Goal: Task Accomplishment & Management: Use online tool/utility

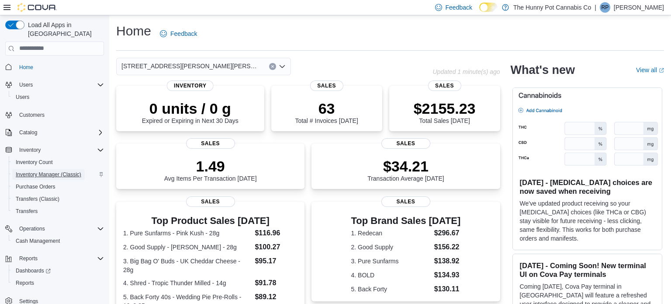
click at [65, 171] on span "Inventory Manager (Classic)" at bounding box center [49, 174] width 66 height 7
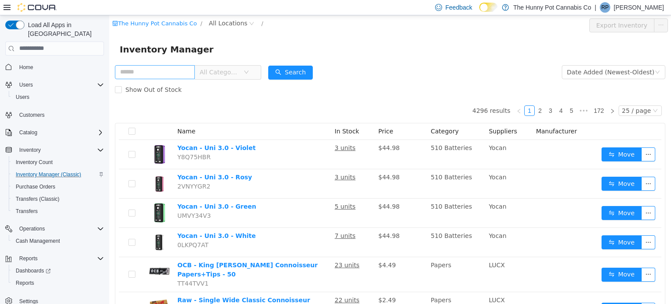
click at [185, 71] on input "text" at bounding box center [155, 72] width 80 height 14
click at [226, 23] on span "All Locations" at bounding box center [228, 23] width 38 height 10
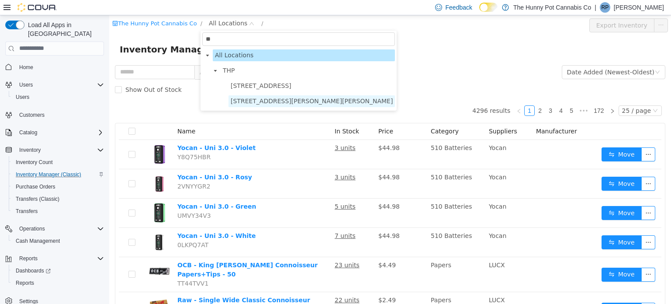
type input "**"
click at [243, 103] on span "[STREET_ADDRESS][PERSON_NAME][PERSON_NAME]" at bounding box center [312, 100] width 162 height 7
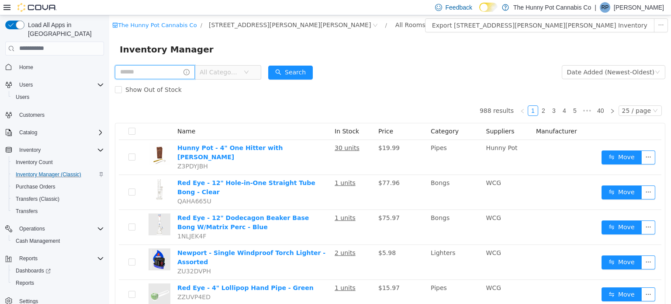
click at [159, 73] on input "text" at bounding box center [155, 72] width 80 height 14
type input "**********"
click at [312, 74] on button "Search" at bounding box center [299, 72] width 45 height 14
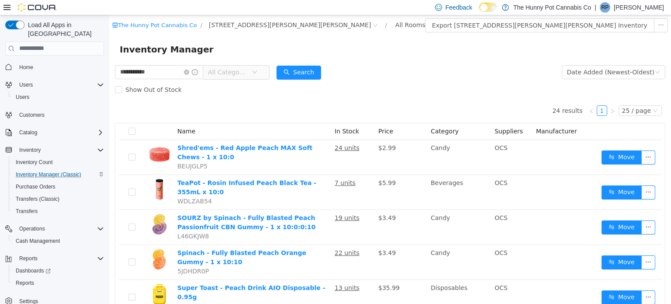
click at [257, 73] on icon "icon: down" at bounding box center [254, 71] width 5 height 5
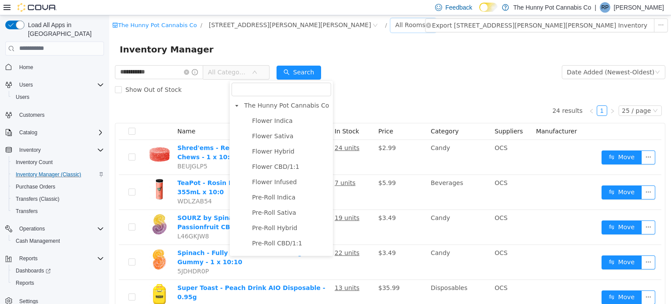
click at [395, 21] on div "All Rooms" at bounding box center [410, 24] width 30 height 13
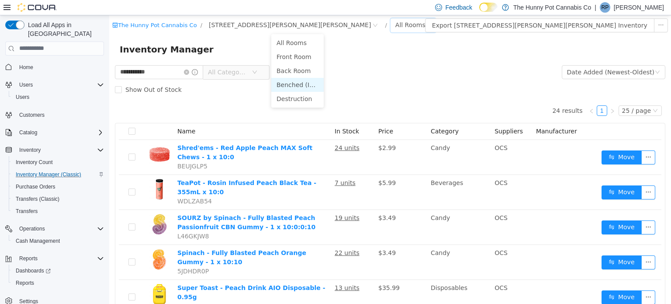
click at [288, 83] on li "Benched (Inactive)" at bounding box center [297, 84] width 52 height 14
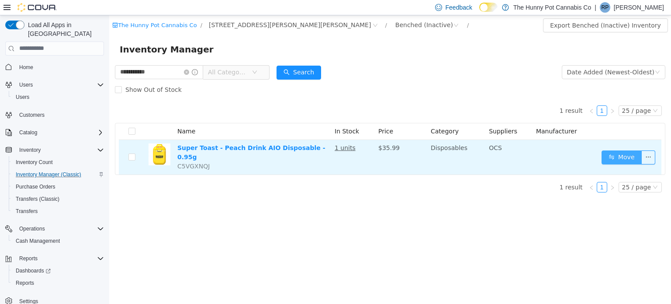
click at [626, 153] on button "Move" at bounding box center [622, 157] width 40 height 14
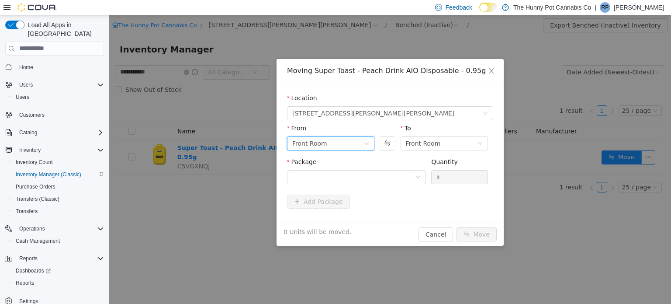
click at [325, 142] on div "Front Room" at bounding box center [327, 142] width 71 height 13
click at [306, 202] on li "Benched (Inactive)" at bounding box center [330, 202] width 87 height 14
click at [445, 146] on div "Front Room" at bounding box center [441, 142] width 71 height 13
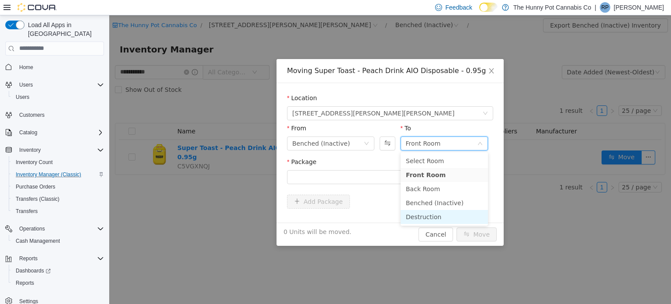
click at [420, 214] on li "Destruction" at bounding box center [444, 216] width 87 height 14
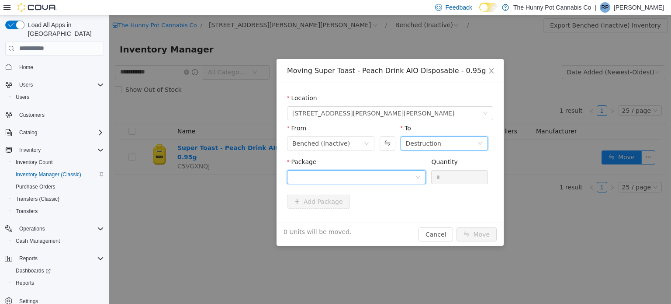
click at [319, 179] on div at bounding box center [353, 176] width 123 height 13
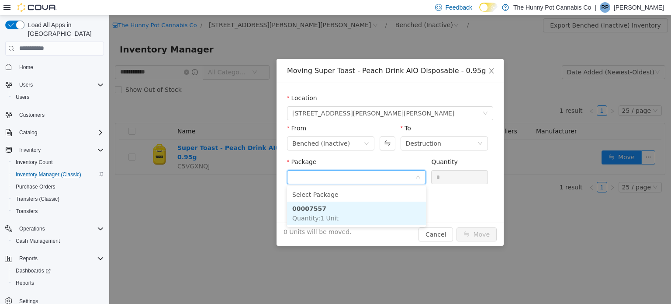
click at [309, 206] on strong "00007557" at bounding box center [309, 208] width 34 height 7
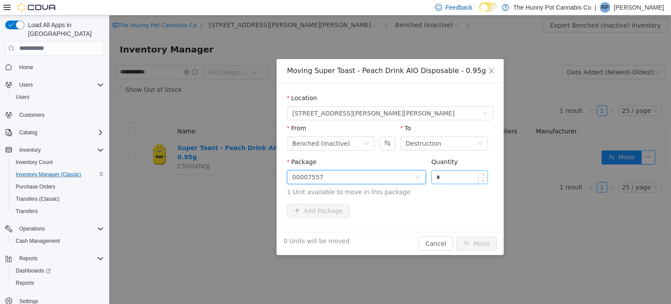
click at [453, 179] on input "*" at bounding box center [460, 176] width 56 height 13
type input "*"
click at [486, 238] on button "Move" at bounding box center [477, 243] width 40 height 14
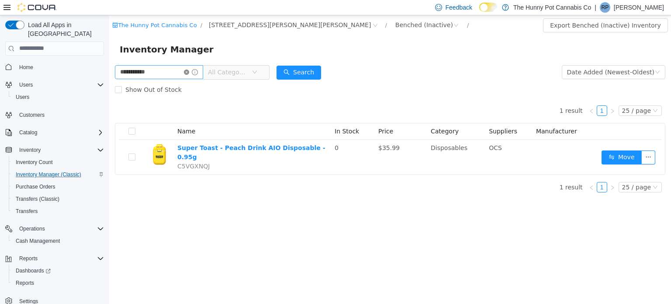
click at [189, 70] on icon "icon: close-circle" at bounding box center [186, 71] width 5 height 5
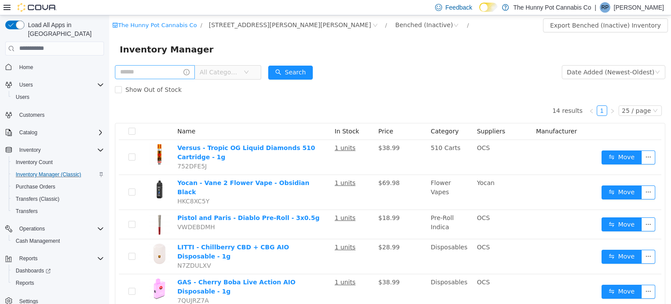
click at [239, 70] on span "All Categories" at bounding box center [220, 71] width 40 height 9
click at [159, 71] on input "text" at bounding box center [155, 72] width 80 height 14
type input "*******"
click at [321, 75] on button "Search" at bounding box center [299, 72] width 45 height 14
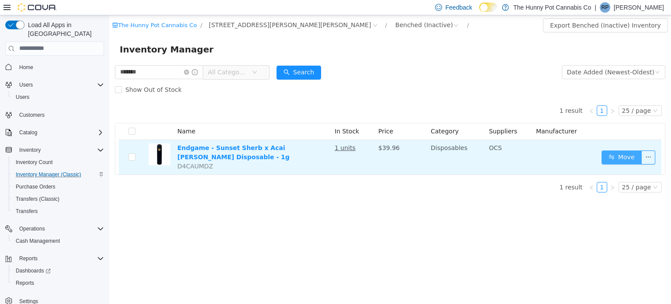
click at [625, 156] on button "Move" at bounding box center [622, 157] width 40 height 14
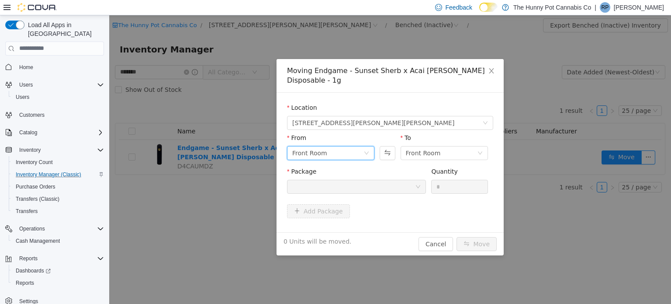
click at [340, 146] on div "Front Room" at bounding box center [327, 152] width 71 height 13
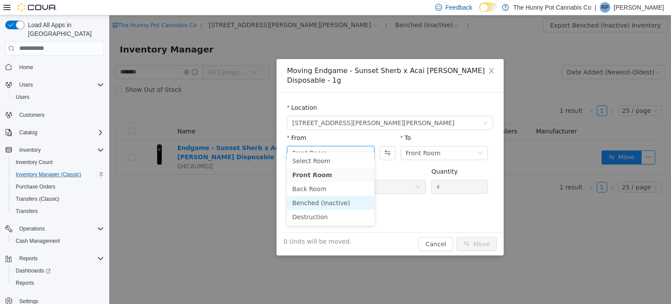
click at [316, 201] on li "Benched (Inactive)" at bounding box center [330, 202] width 87 height 14
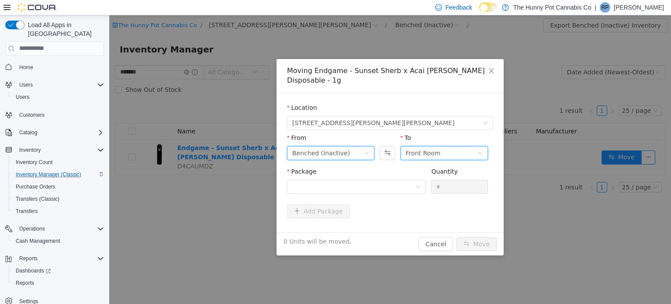
click at [441, 146] on div "Front Room" at bounding box center [441, 152] width 71 height 13
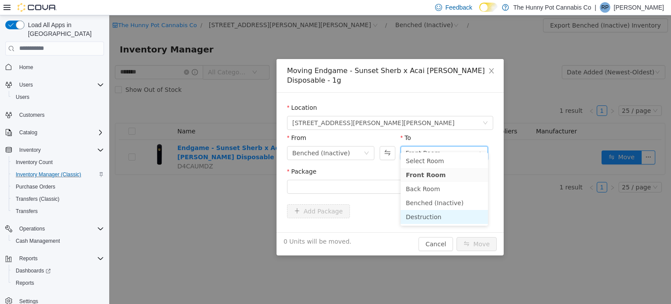
click at [415, 218] on li "Destruction" at bounding box center [444, 216] width 87 height 14
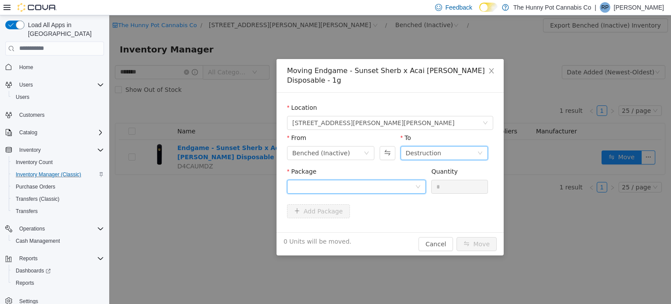
click at [357, 180] on div at bounding box center [353, 186] width 123 height 13
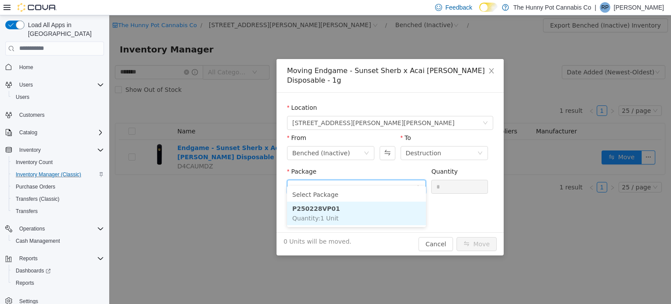
click at [323, 208] on strong "P250228VP01" at bounding box center [316, 208] width 48 height 7
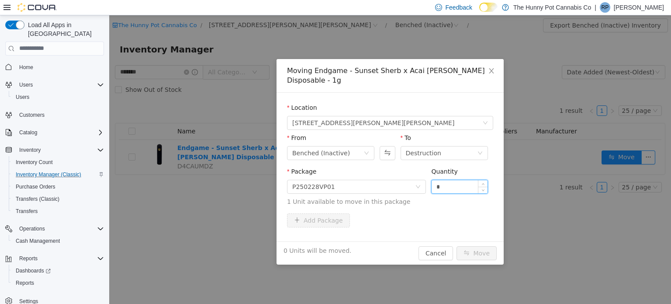
click at [461, 181] on input "*" at bounding box center [460, 186] width 56 height 13
type input "*"
click at [477, 246] on button "Move" at bounding box center [477, 253] width 40 height 14
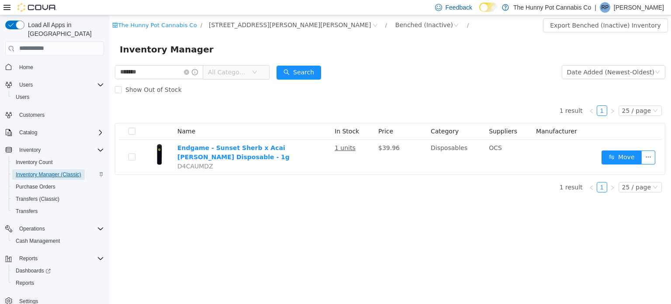
click at [17, 170] on span "Inventory Manager (Classic)" at bounding box center [49, 174] width 66 height 10
click at [173, 24] on link "The Hunny Pot Cannabis Co" at bounding box center [154, 24] width 84 height 7
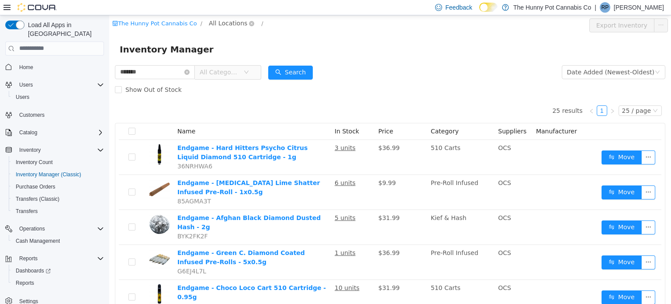
click at [220, 19] on span "All Locations" at bounding box center [228, 23] width 38 height 10
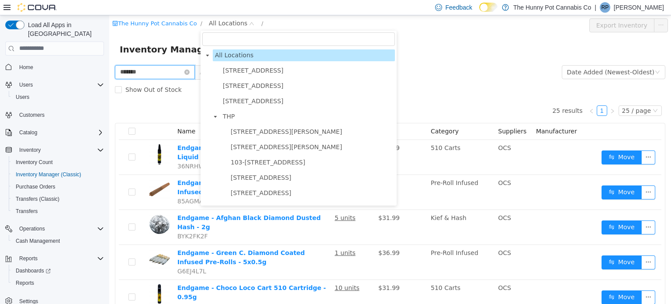
click at [168, 76] on input "*******" at bounding box center [155, 72] width 80 height 14
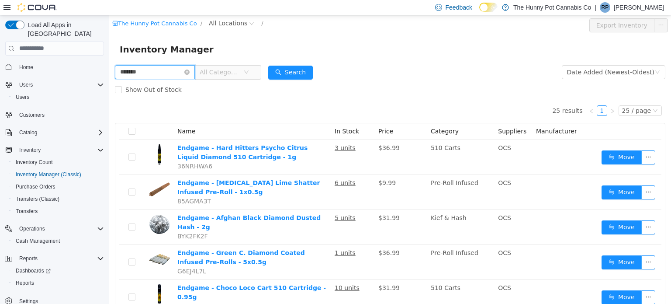
drag, startPoint x: 168, startPoint y: 76, endPoint x: 72, endPoint y: 49, distance: 100.0
click at [109, 49] on html "The Hunny Pot Cannabis Co / All Locations / Export Inventory Inventory Manager …" at bounding box center [390, 159] width 562 height 288
click at [190, 71] on icon "icon: close-circle" at bounding box center [186, 71] width 5 height 5
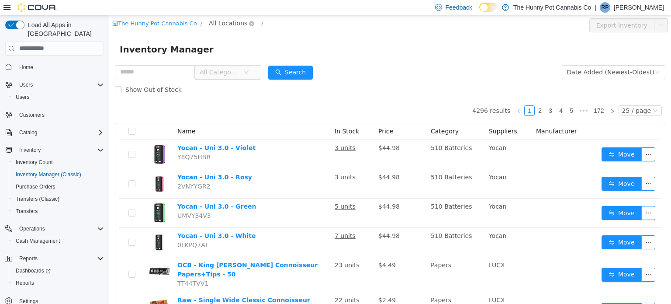
click at [226, 24] on span "All Locations" at bounding box center [228, 23] width 38 height 10
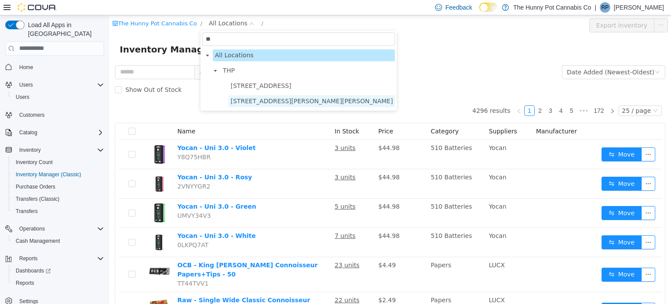
type input "**"
click at [254, 98] on span "[STREET_ADDRESS][PERSON_NAME][PERSON_NAME]" at bounding box center [312, 100] width 162 height 7
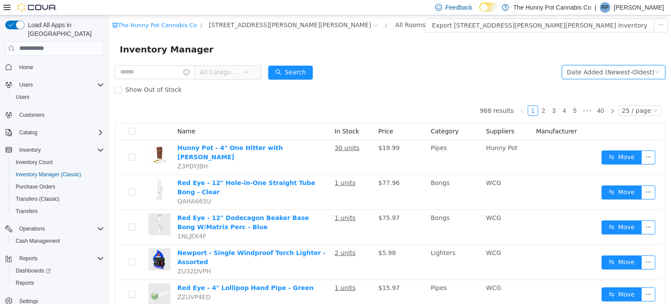
click at [634, 78] on div "Date Added (Newest-Oldest)" at bounding box center [610, 71] width 87 height 13
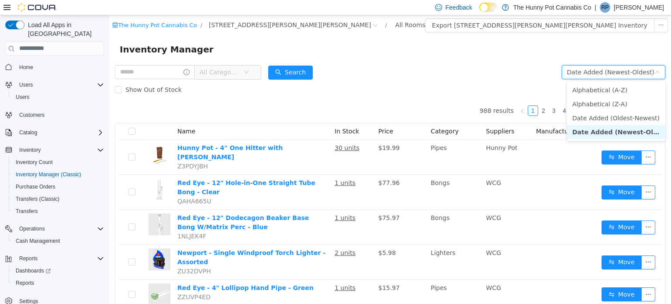
click at [471, 69] on form "All Categories Date Added (Newest-Oldest) Search Show Out of Stock" at bounding box center [390, 80] width 551 height 35
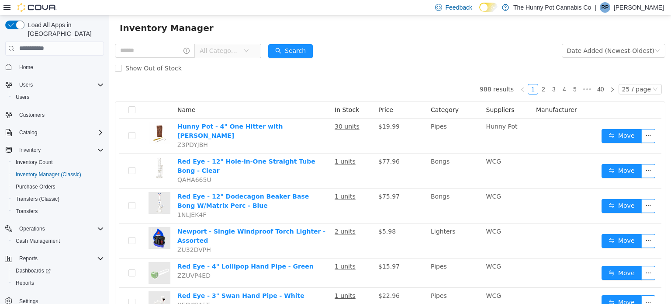
scroll to position [24, 0]
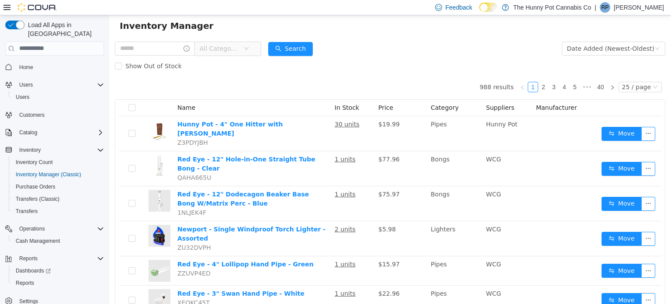
click at [249, 48] on icon "icon: down" at bounding box center [246, 47] width 5 height 5
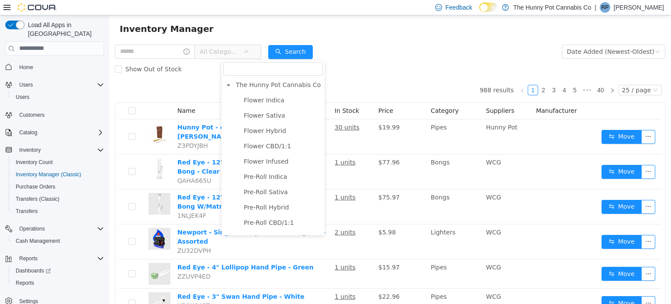
scroll to position [20, 0]
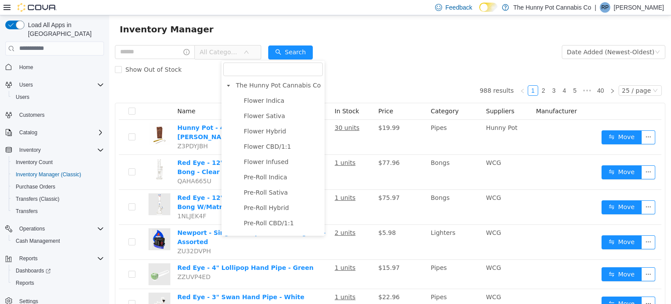
click at [254, 48] on span "All Categories" at bounding box center [224, 52] width 60 height 14
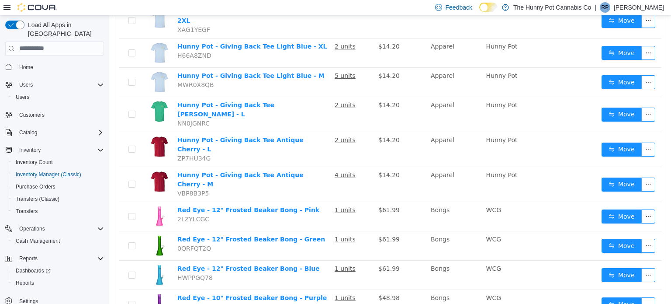
scroll to position [607, 0]
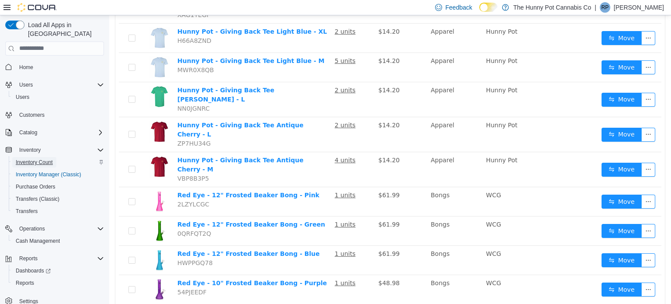
click at [36, 159] on span "Inventory Count" at bounding box center [34, 162] width 37 height 7
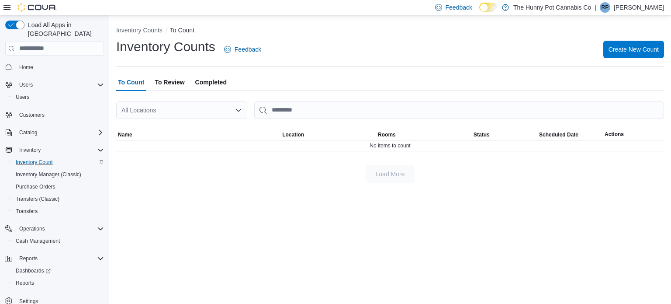
click at [230, 109] on div "All Locations" at bounding box center [181, 109] width 131 height 17
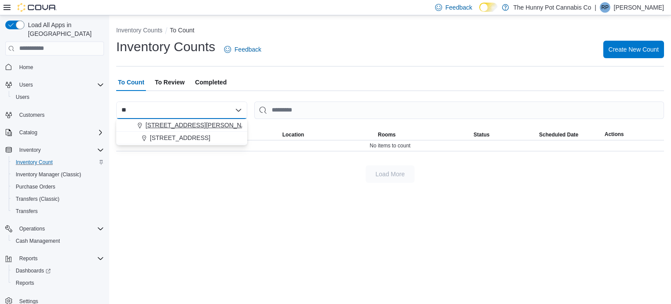
type input "**"
click at [186, 127] on span "[STREET_ADDRESS][PERSON_NAME][PERSON_NAME]" at bounding box center [226, 125] width 161 height 9
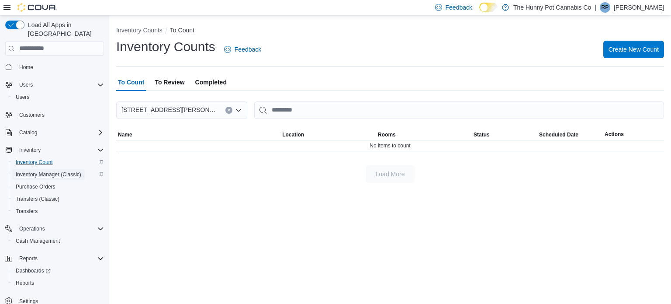
click at [59, 171] on span "Inventory Manager (Classic)" at bounding box center [49, 174] width 66 height 7
